Goal: Navigation & Orientation: Find specific page/section

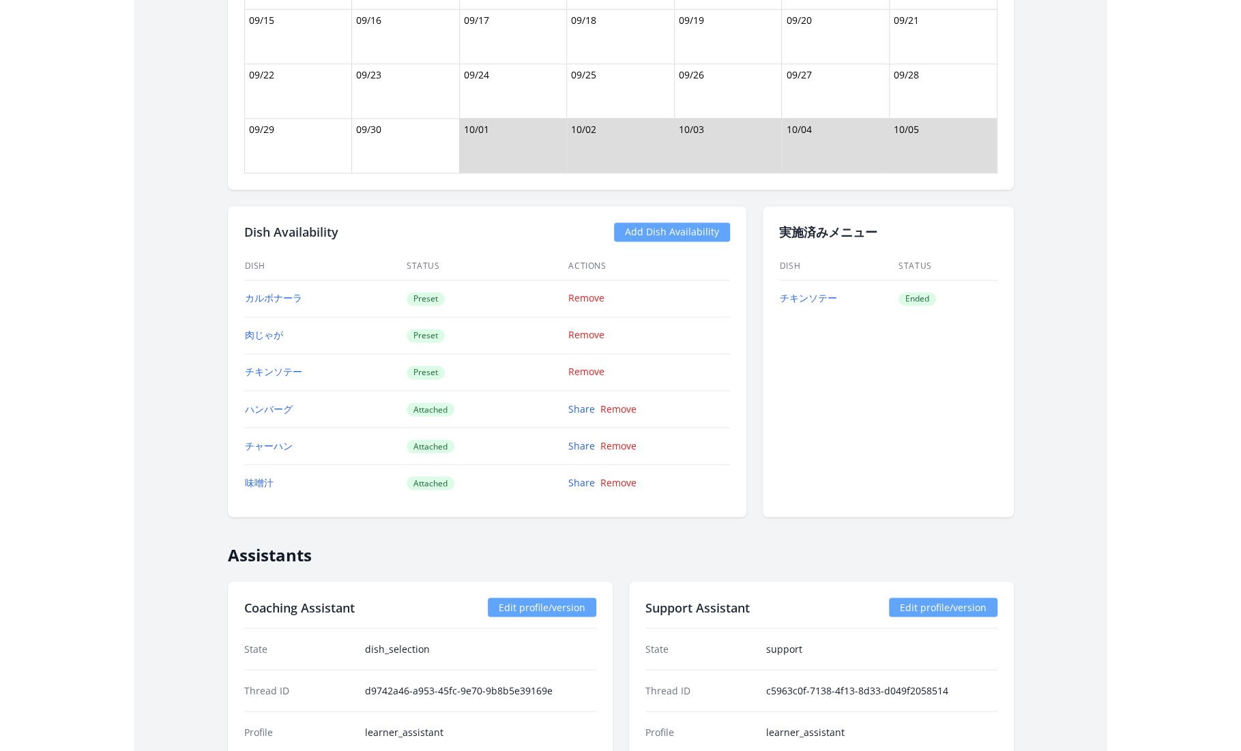
scroll to position [1094, 0]
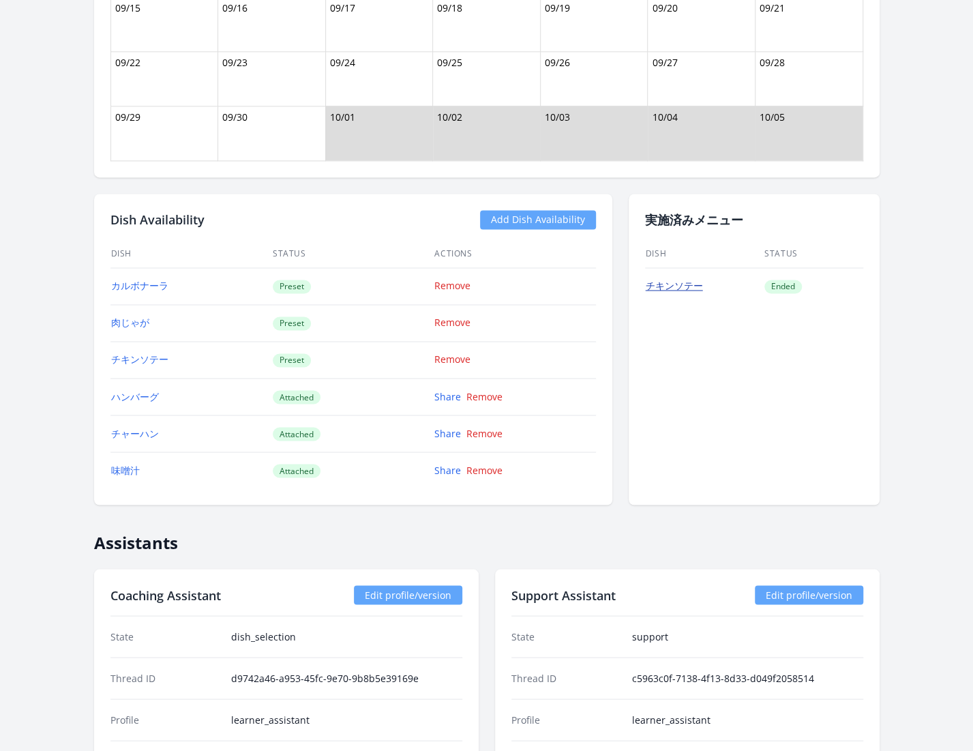
click at [679, 281] on link "チキンソテー" at bounding box center [674, 285] width 57 height 13
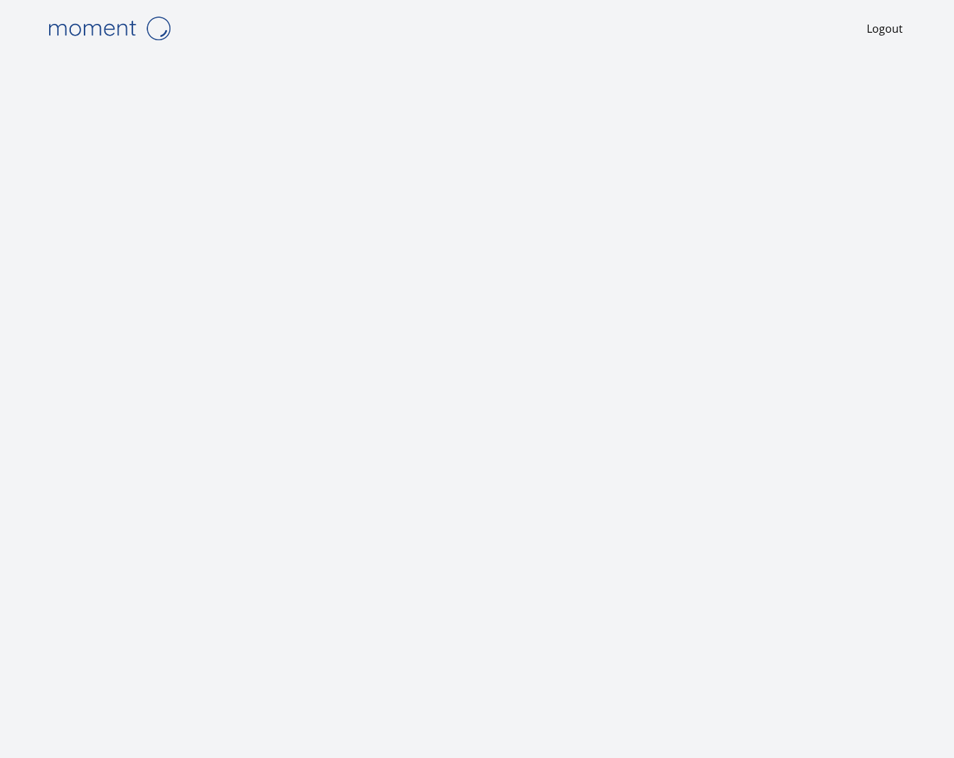
click at [119, 27] on img at bounding box center [109, 28] width 136 height 35
